Goal: Check status: Check status

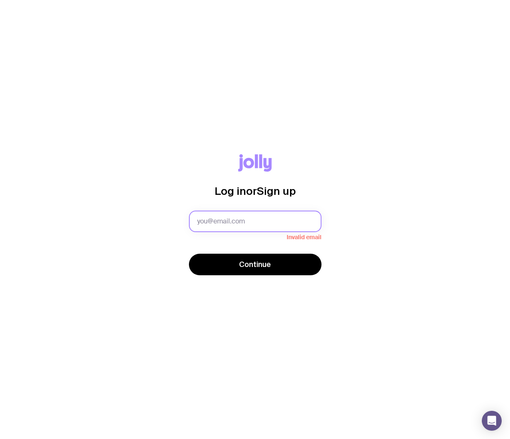
click at [227, 226] on input "text" at bounding box center [255, 221] width 133 height 22
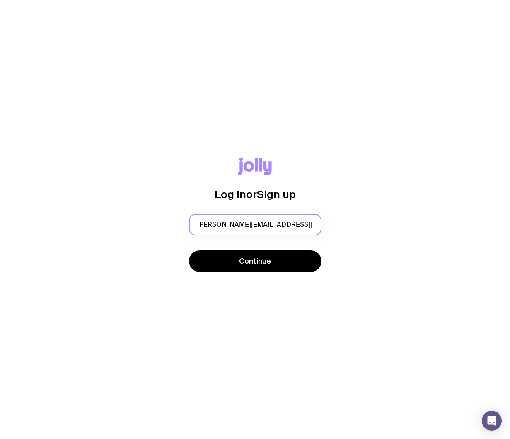
type input "[PERSON_NAME][EMAIL_ADDRESS][DOMAIN_NAME]"
click at [189, 250] on button "Continue" at bounding box center [255, 261] width 133 height 22
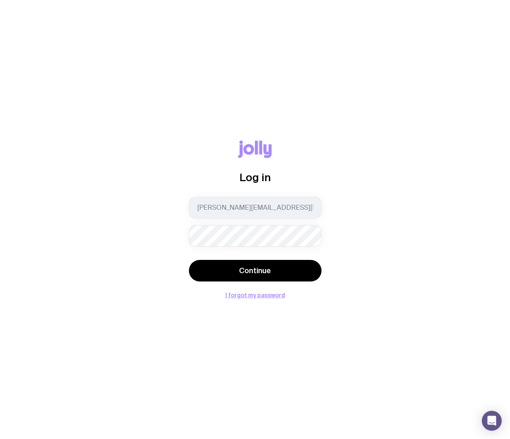
click at [189, 260] on button "Continue" at bounding box center [255, 271] width 133 height 22
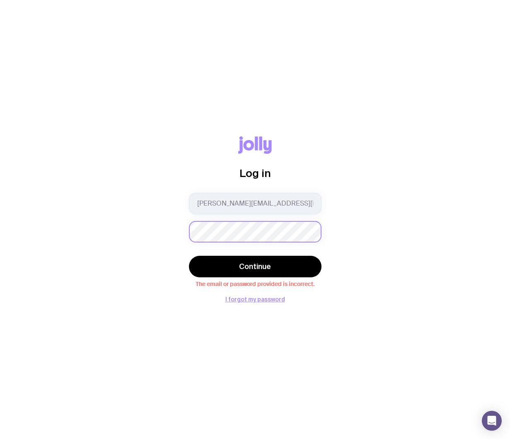
click at [189, 255] on button "Continue" at bounding box center [255, 266] width 133 height 22
click at [438, 350] on div "Log in [PERSON_NAME][EMAIL_ADDRESS][DOMAIN_NAME] Continue The email or password…" at bounding box center [255, 219] width 510 height 439
click at [346, 226] on div "Log in [PERSON_NAME][EMAIL_ADDRESS][DOMAIN_NAME] Continue The email or password…" at bounding box center [255, 219] width 470 height 166
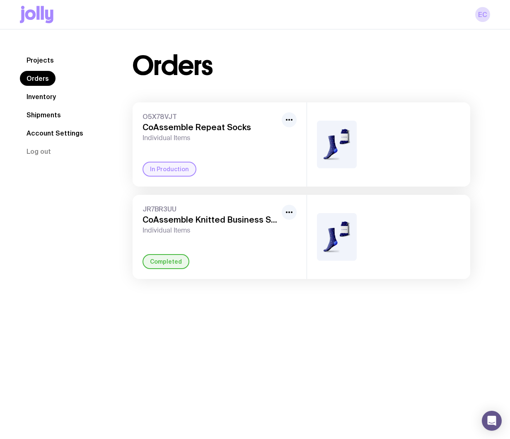
click at [245, 151] on div "O5X78VJT CoAssemble Repeat Socks Individual Items In Production" at bounding box center [220, 144] width 174 height 84
drag, startPoint x: 177, startPoint y: 167, endPoint x: 216, endPoint y: 154, distance: 41.0
click at [177, 167] on div "In Production" at bounding box center [169, 168] width 54 height 15
click at [287, 116] on icon "button" at bounding box center [289, 120] width 10 height 10
drag, startPoint x: 288, startPoint y: 119, endPoint x: 161, endPoint y: 98, distance: 128.1
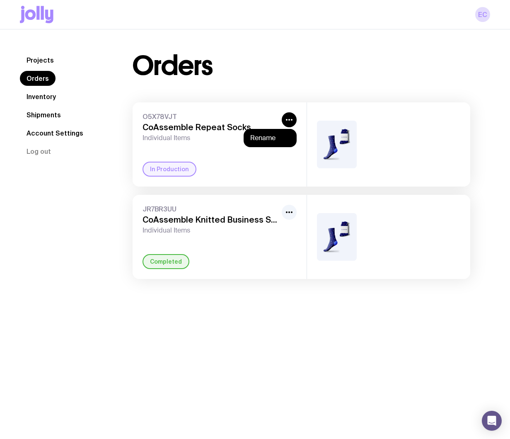
click at [288, 119] on icon "button" at bounding box center [289, 120] width 10 height 10
click at [44, 112] on link "Shipments" at bounding box center [44, 114] width 48 height 15
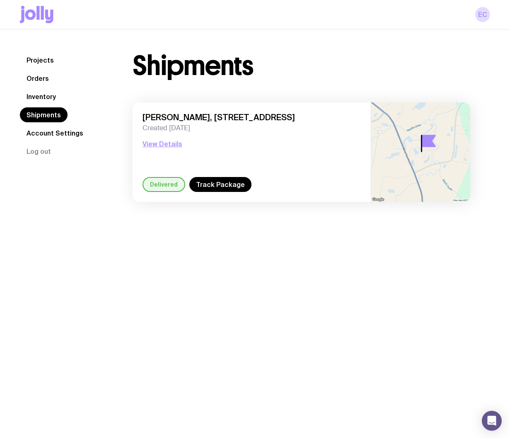
click at [40, 98] on link "Inventory" at bounding box center [41, 96] width 43 height 15
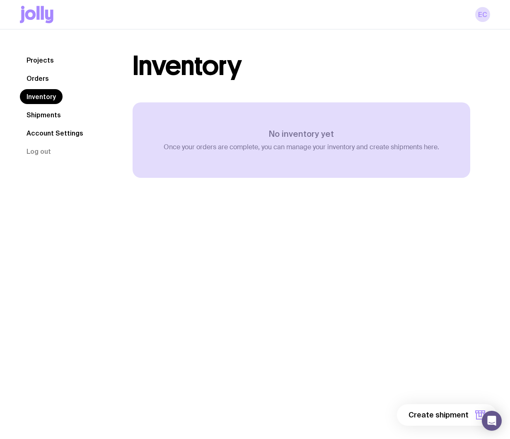
click at [43, 79] on link "Orders" at bounding box center [38, 78] width 36 height 15
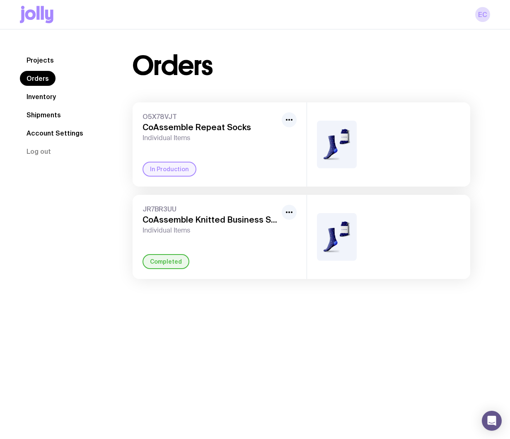
click at [33, 65] on link "Projects" at bounding box center [40, 60] width 41 height 15
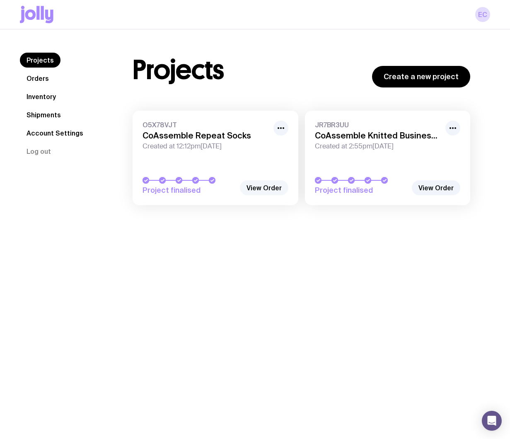
click at [270, 190] on link "View Order" at bounding box center [264, 187] width 48 height 15
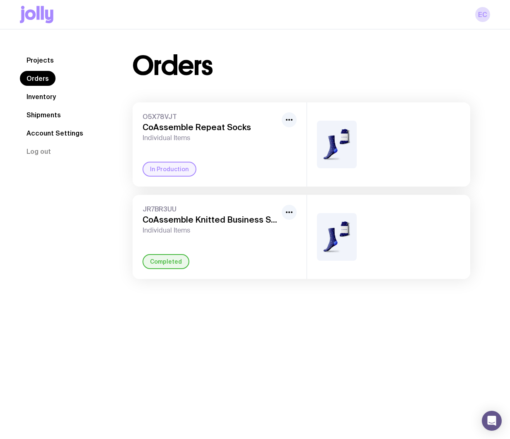
click at [46, 102] on link "Inventory" at bounding box center [41, 96] width 43 height 15
